Goal: Information Seeking & Learning: Learn about a topic

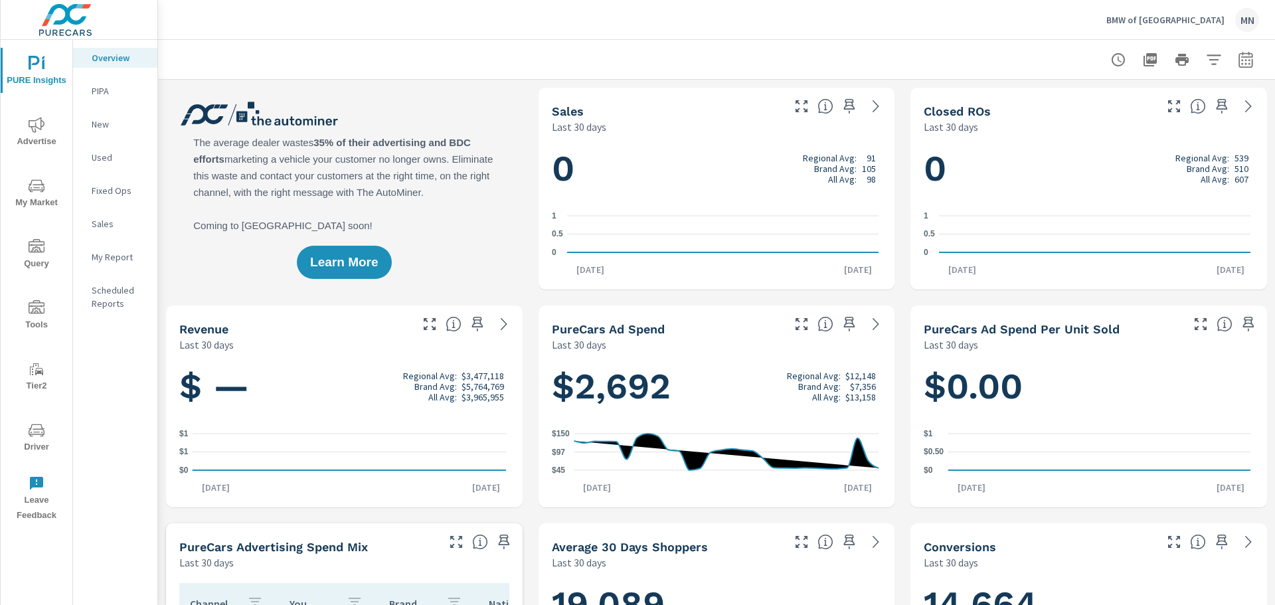
click at [37, 124] on icon "nav menu" at bounding box center [37, 125] width 16 height 16
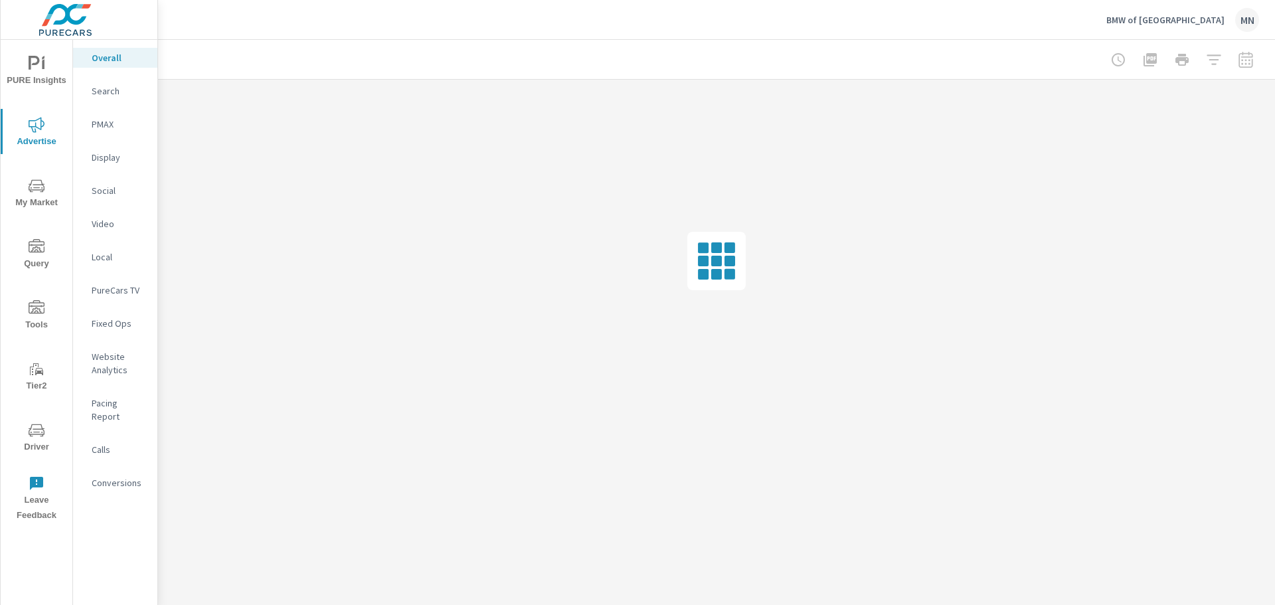
click at [102, 116] on div "PMAX" at bounding box center [115, 124] width 84 height 20
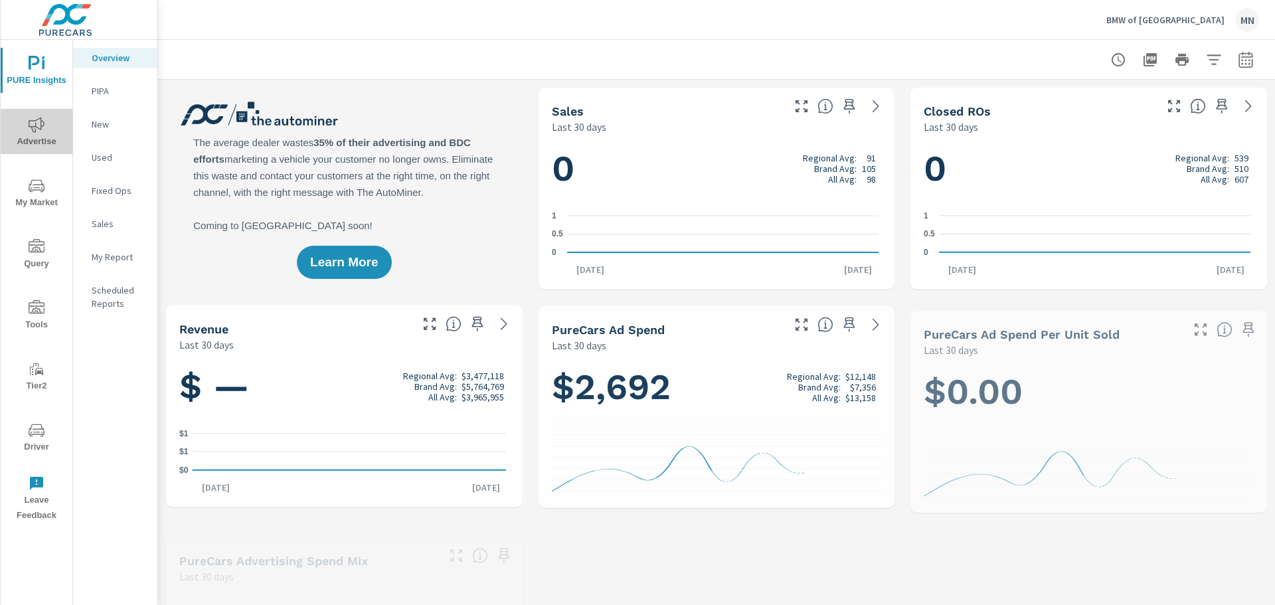
click at [39, 137] on span "Advertise" at bounding box center [37, 133] width 64 height 33
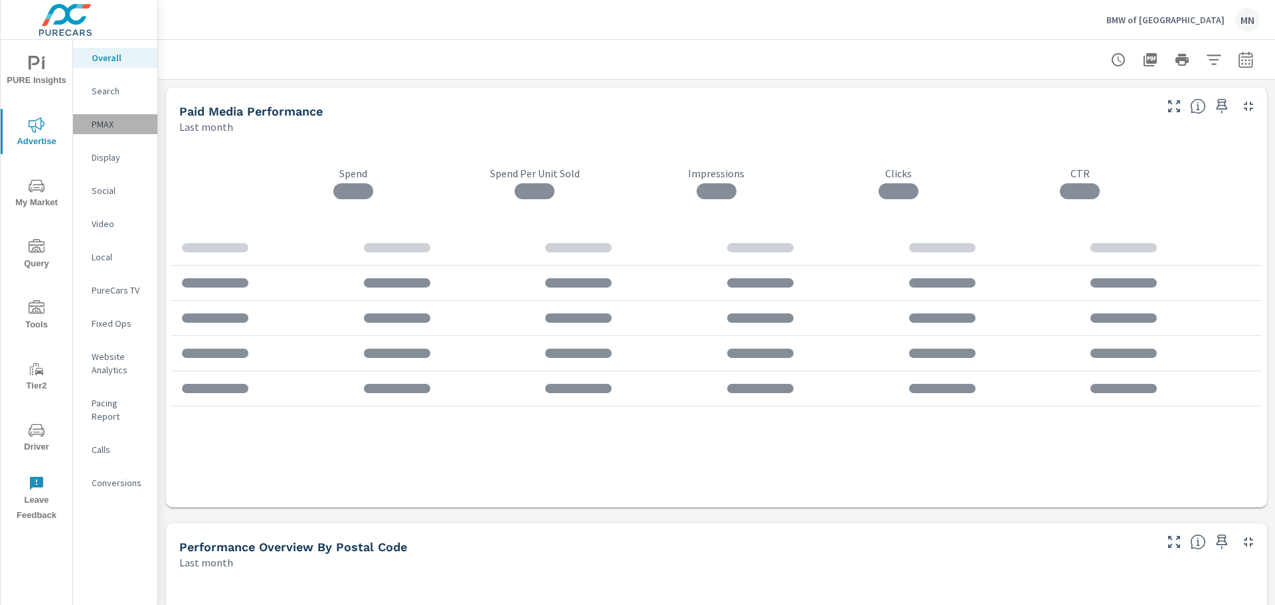
click at [102, 122] on p "PMAX" at bounding box center [119, 124] width 55 height 13
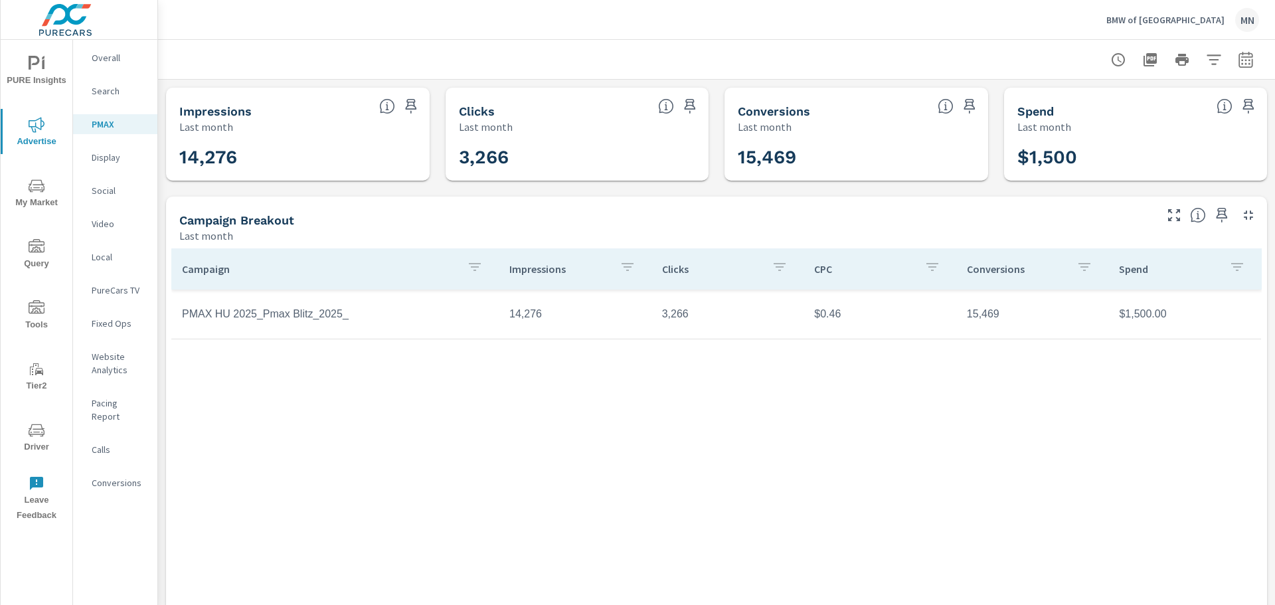
click at [103, 220] on p "Video" at bounding box center [119, 223] width 55 height 13
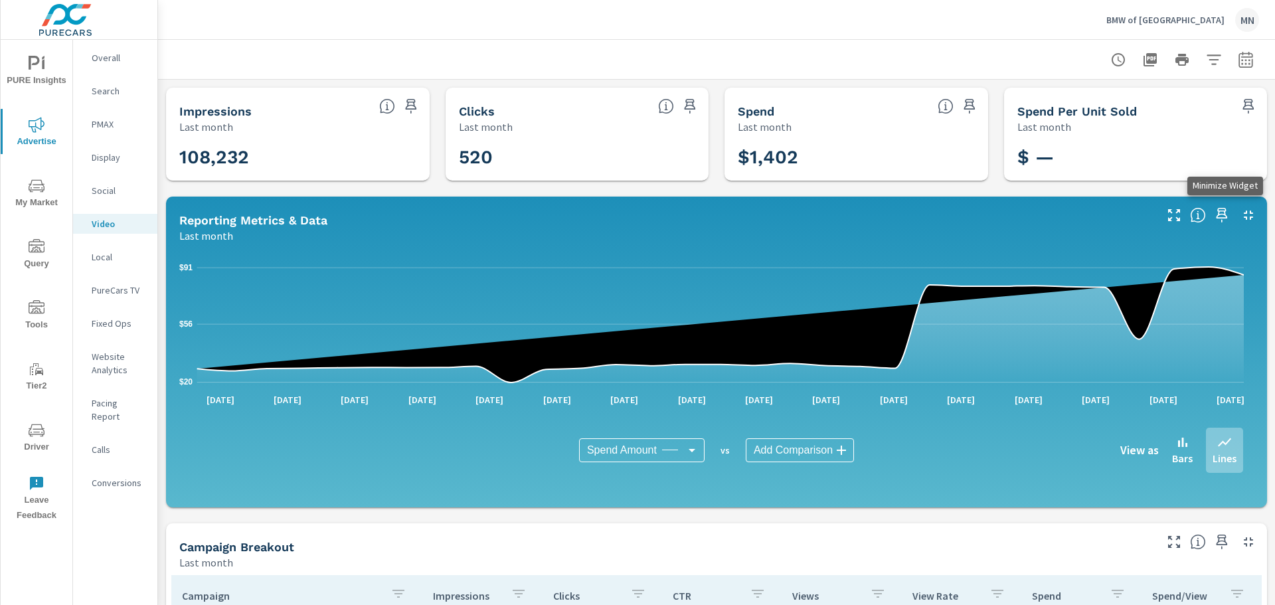
click at [1241, 215] on icon "button" at bounding box center [1249, 215] width 16 height 16
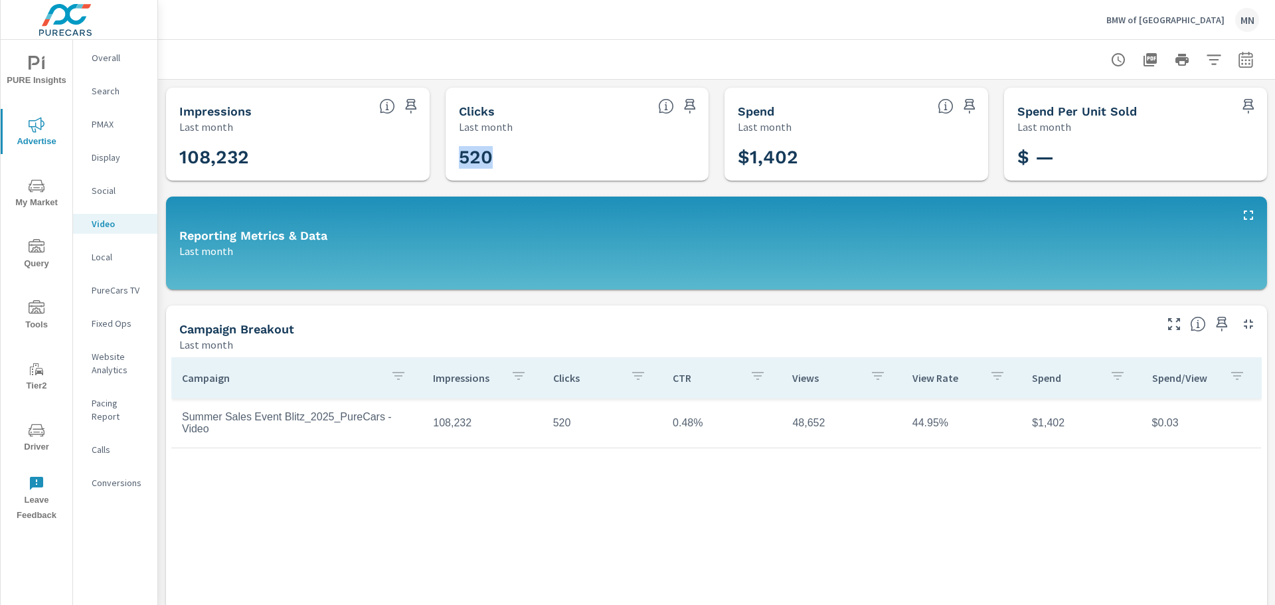
drag, startPoint x: 486, startPoint y: 157, endPoint x: 453, endPoint y: 159, distance: 33.3
click at [453, 159] on div "520" at bounding box center [577, 157] width 253 height 36
drag, startPoint x: 693, startPoint y: 424, endPoint x: 665, endPoint y: 425, distance: 28.6
click at [665, 425] on td "0.48%" at bounding box center [722, 422] width 120 height 33
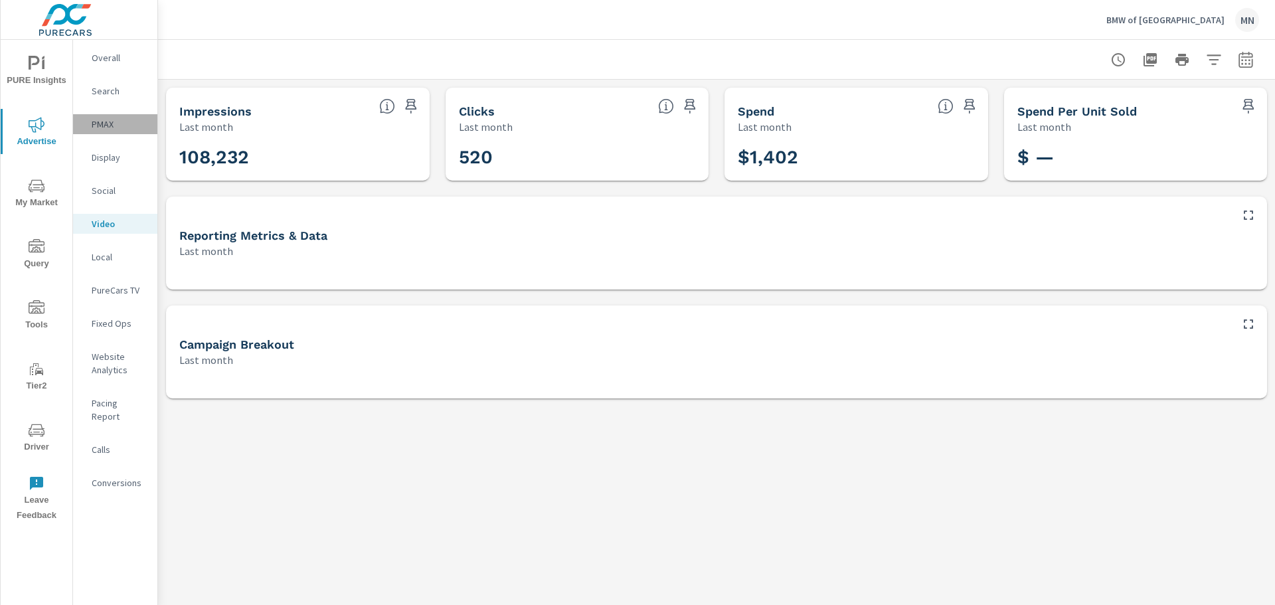
click at [97, 118] on p "PMAX" at bounding box center [119, 124] width 55 height 13
